Goal: Information Seeking & Learning: Find specific fact

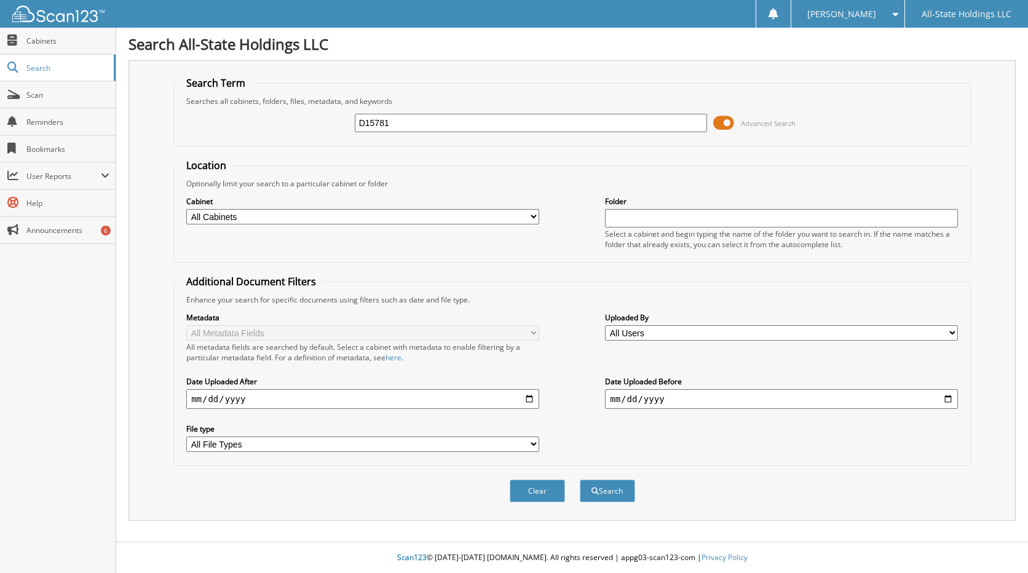
type input "D15781"
click at [580, 480] on button "Search" at bounding box center [607, 491] width 55 height 23
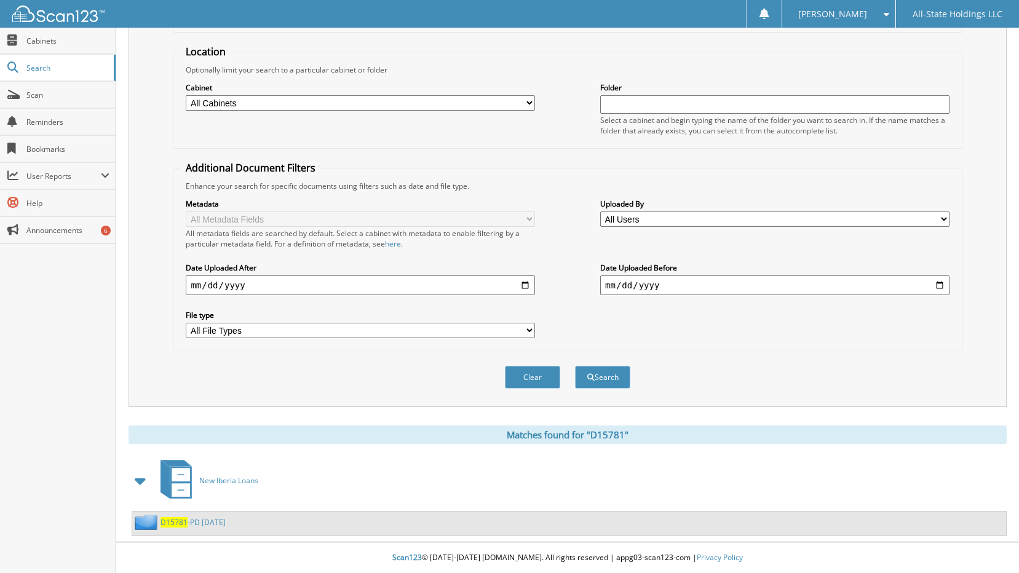
click at [190, 522] on link "D15781 -PD 8/4/25" at bounding box center [192, 522] width 65 height 10
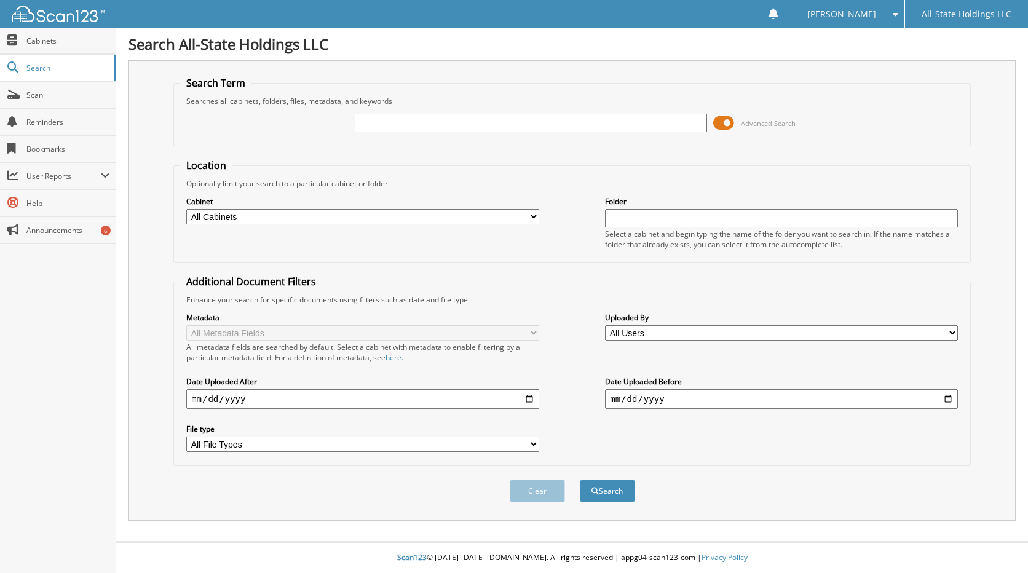
type input "X"
type input "carl moore"
click at [580, 480] on button "Search" at bounding box center [607, 491] width 55 height 23
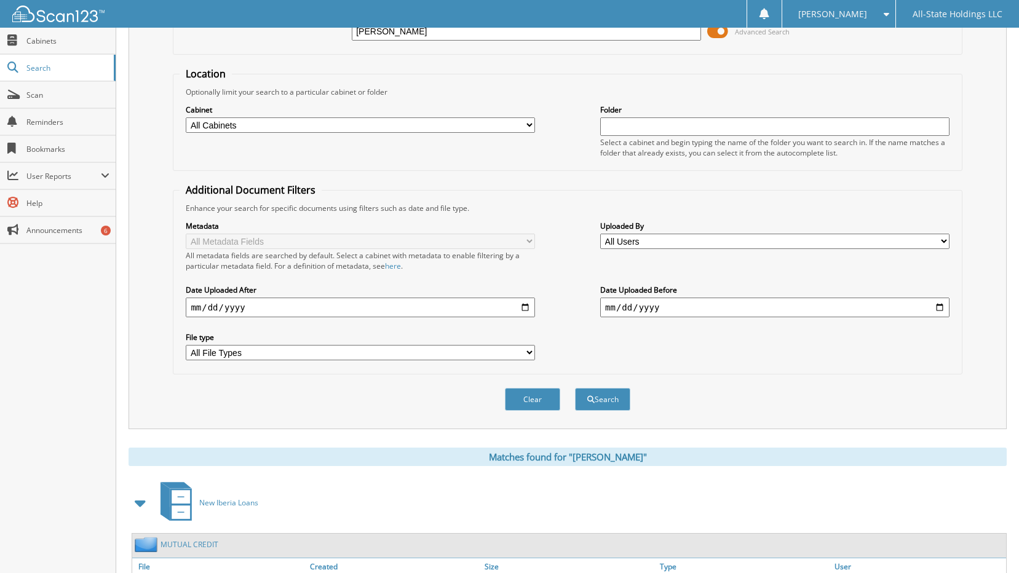
scroll to position [183, 0]
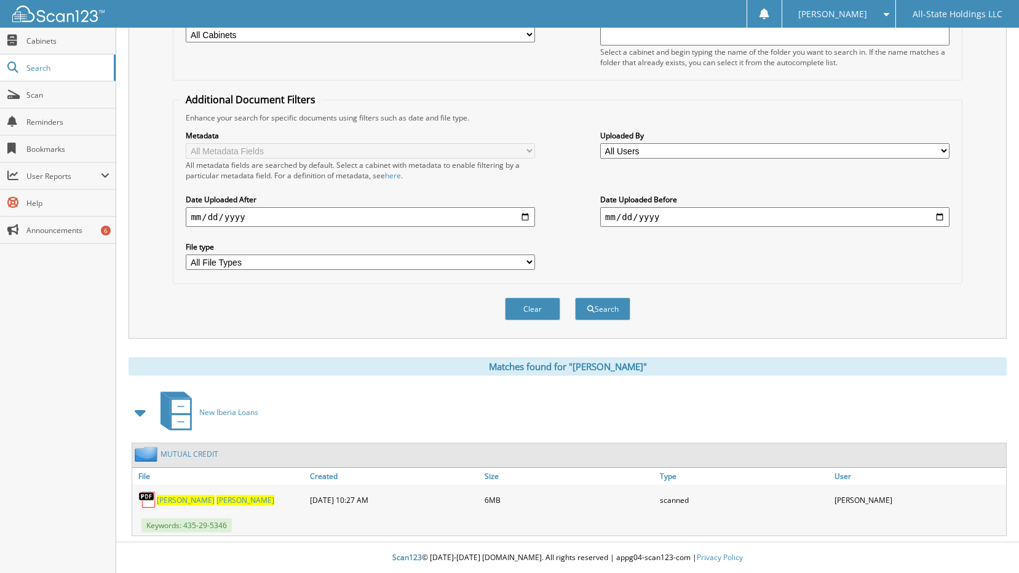
click at [191, 494] on div "[PERSON_NAME]" at bounding box center [219, 500] width 175 height 25
click at [216, 496] on span "[PERSON_NAME]" at bounding box center [245, 500] width 58 height 10
